Goal: Check status: Check status

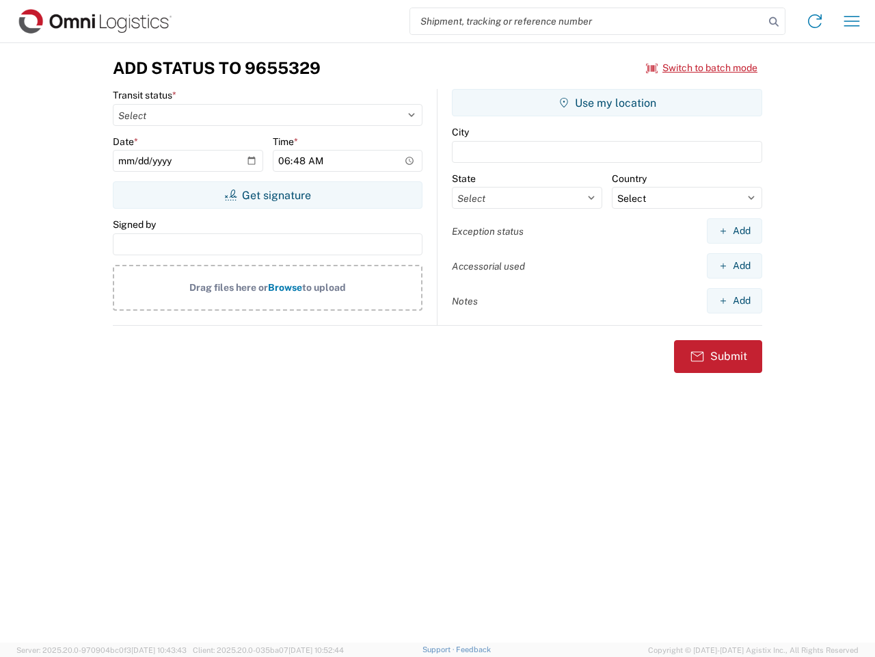
click at [588, 21] on input "search" at bounding box center [587, 21] width 354 height 26
click at [774, 22] on icon at bounding box center [774, 21] width 19 height 19
click at [815, 21] on icon at bounding box center [815, 21] width 22 height 22
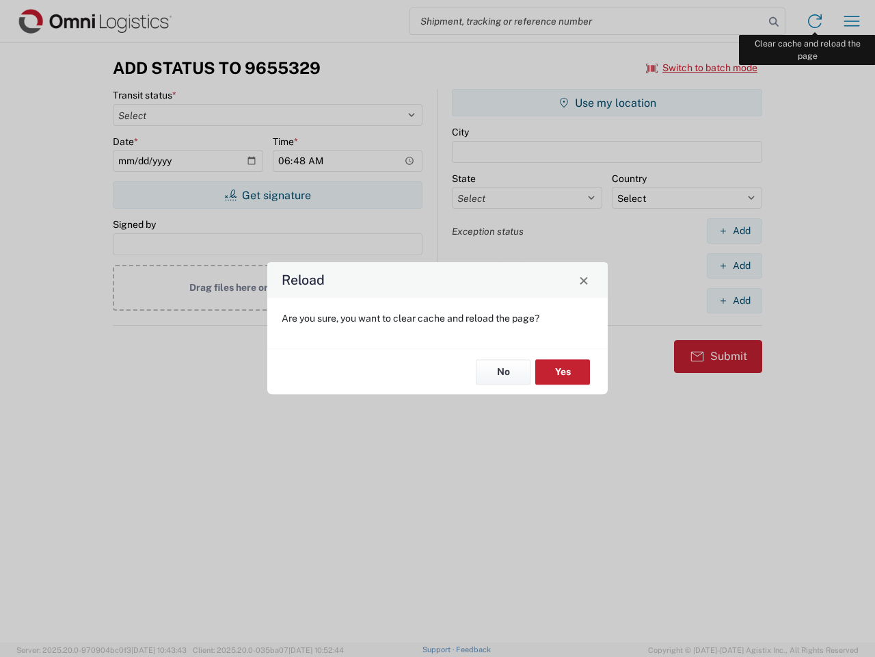
click at [852, 21] on div "Reload Are you sure, you want to clear cache and reload the page? No Yes" at bounding box center [437, 328] width 875 height 657
click at [702, 68] on div "Reload Are you sure, you want to clear cache and reload the page? No Yes" at bounding box center [437, 328] width 875 height 657
click at [267, 195] on div "Reload Are you sure, you want to clear cache and reload the page? No Yes" at bounding box center [437, 328] width 875 height 657
click at [607, 103] on div "Reload Are you sure, you want to clear cache and reload the page? No Yes" at bounding box center [437, 328] width 875 height 657
click at [735, 230] on div "Reload Are you sure, you want to clear cache and reload the page? No Yes" at bounding box center [437, 328] width 875 height 657
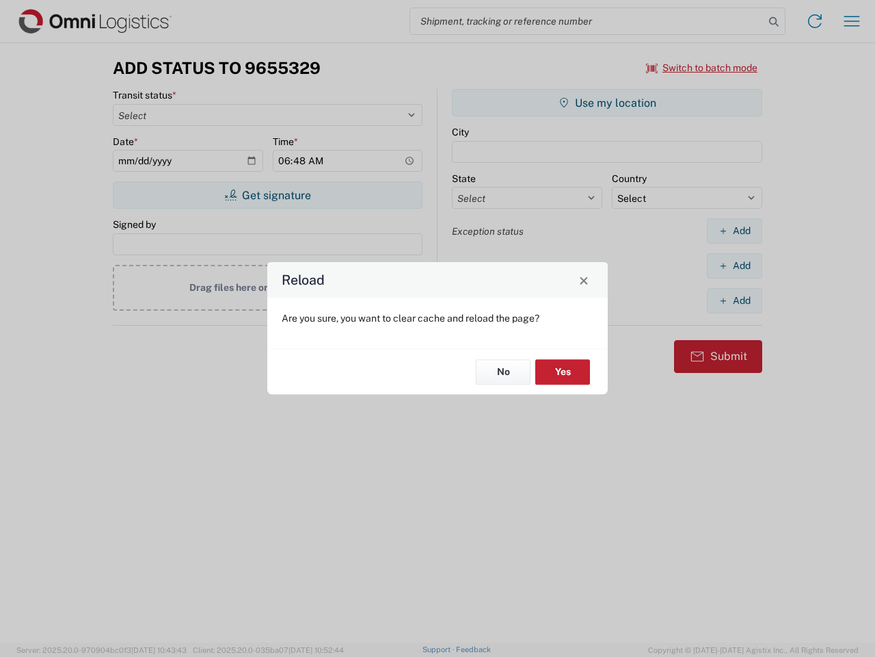
click at [735, 265] on div "Reload Are you sure, you want to clear cache and reload the page? No Yes" at bounding box center [437, 328] width 875 height 657
click at [735, 300] on div "Reload Are you sure, you want to clear cache and reload the page? No Yes" at bounding box center [437, 328] width 875 height 657
